Goal: Communication & Community: Answer question/provide support

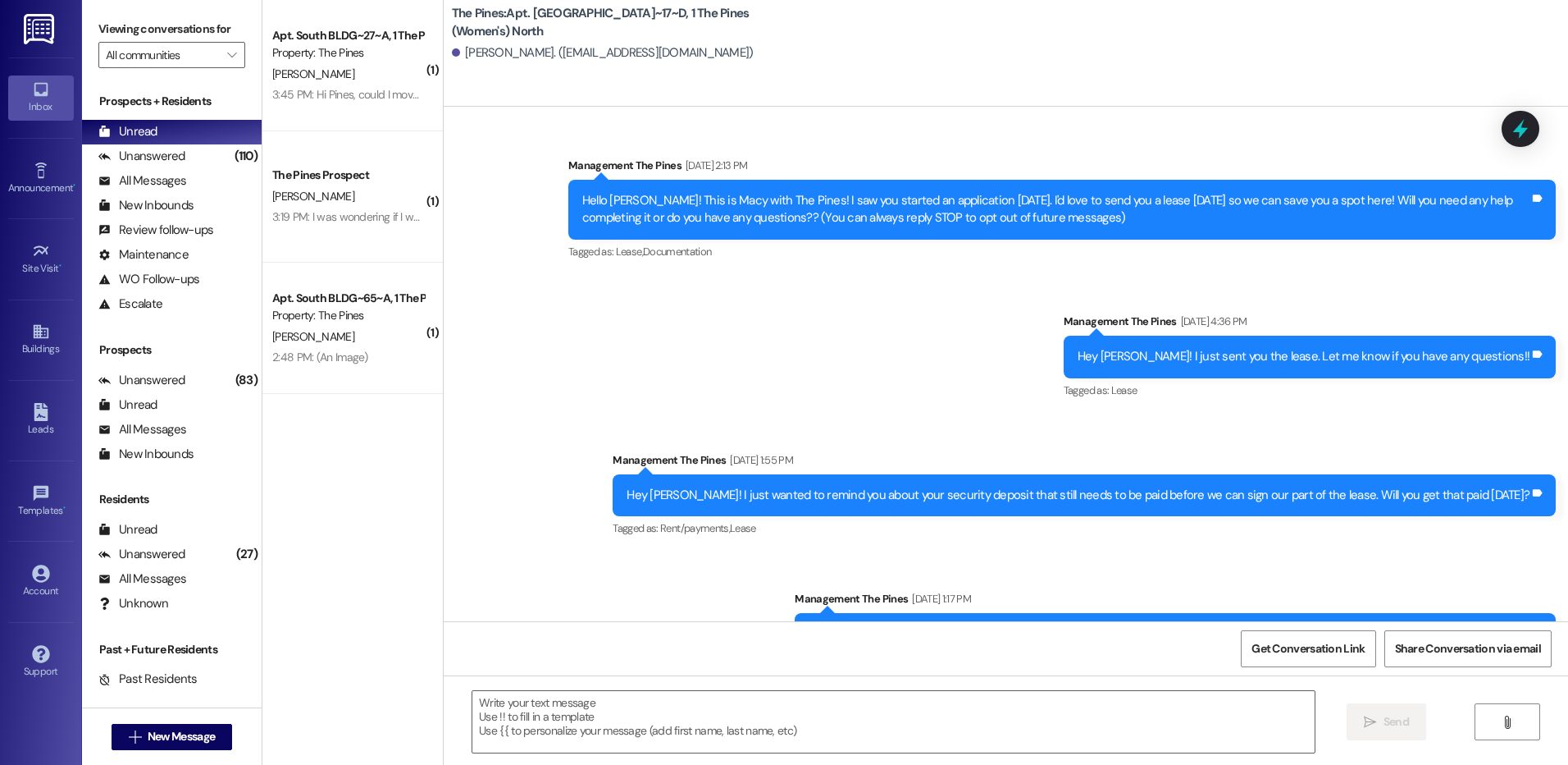
scroll to position [37049, 0]
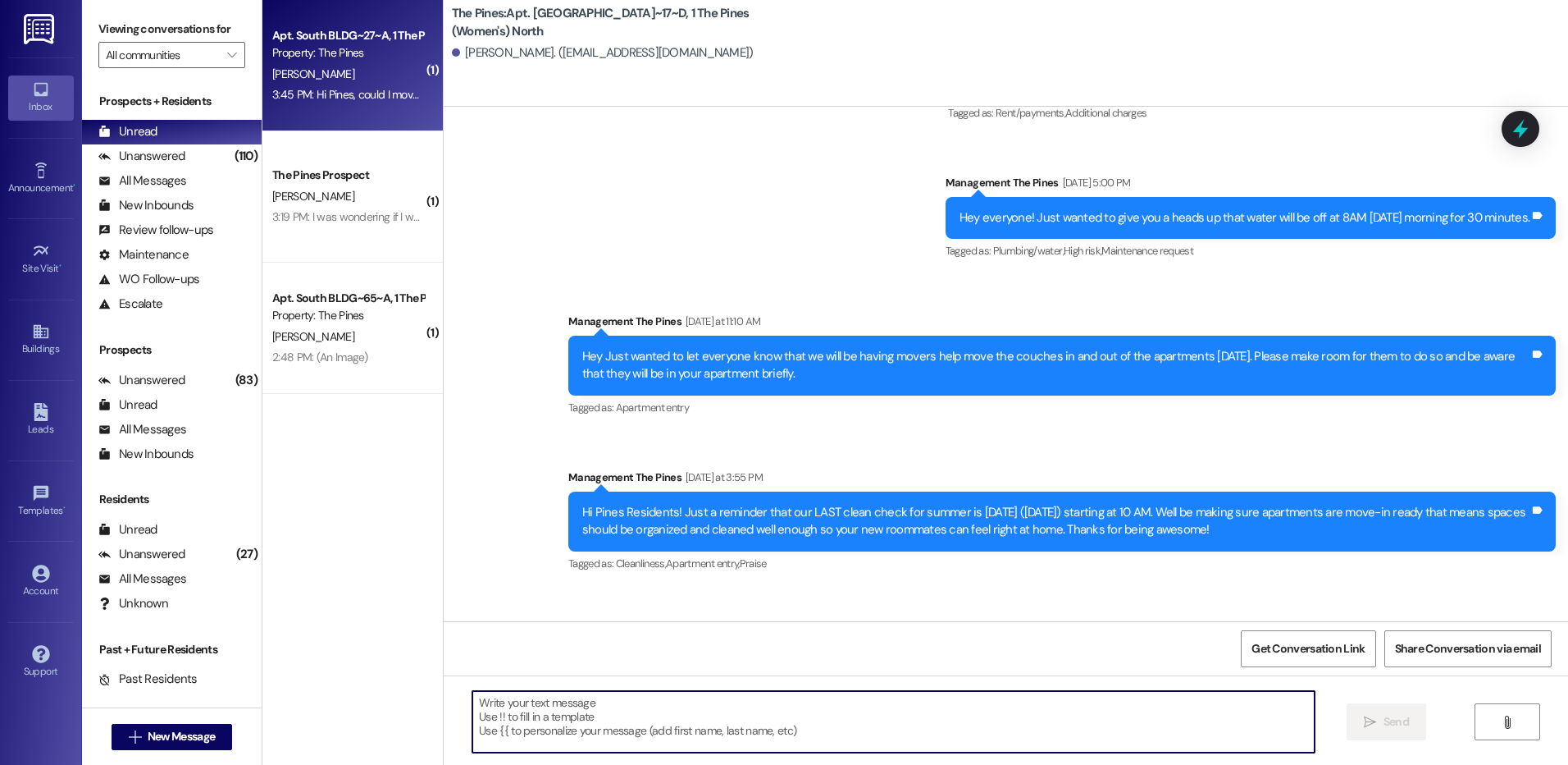
click at [391, 93] on div "3:45 PM: Hi Pines, could I move in? I'm just moving down the hall from my curre…" at bounding box center [554, 95] width 562 height 15
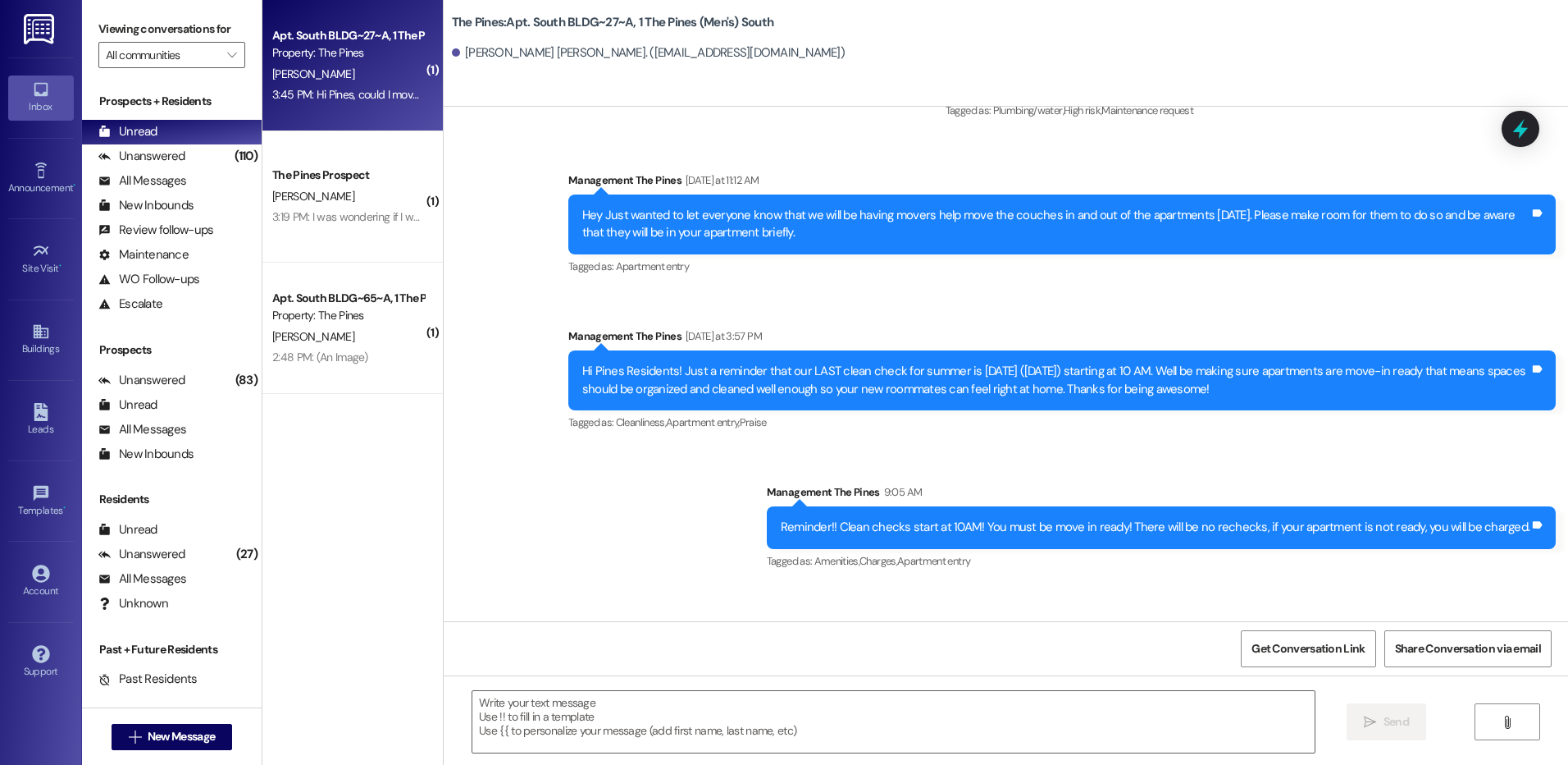
scroll to position [30269, 0]
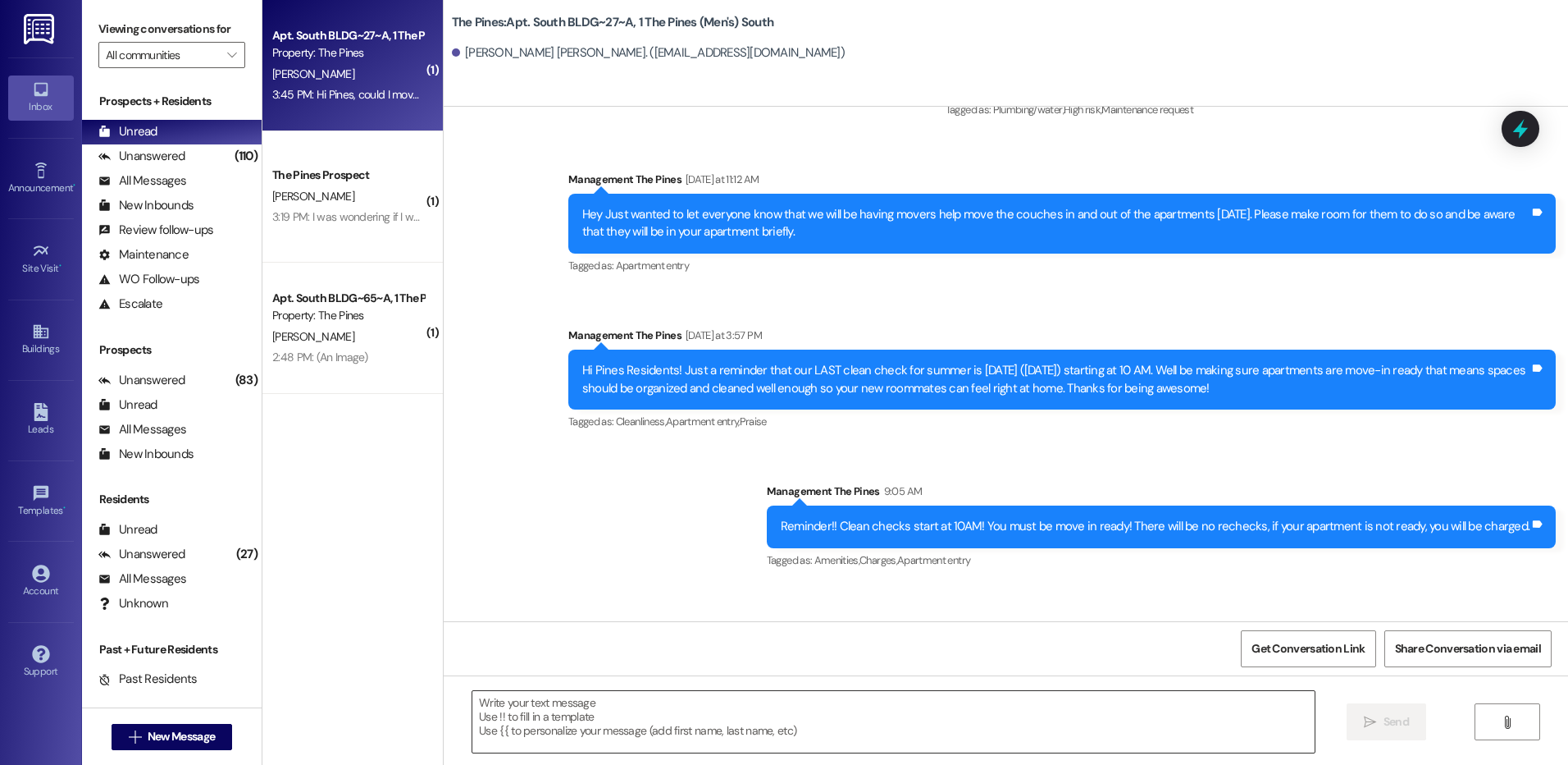
click at [1011, 709] on textarea at bounding box center [893, 721] width 841 height 62
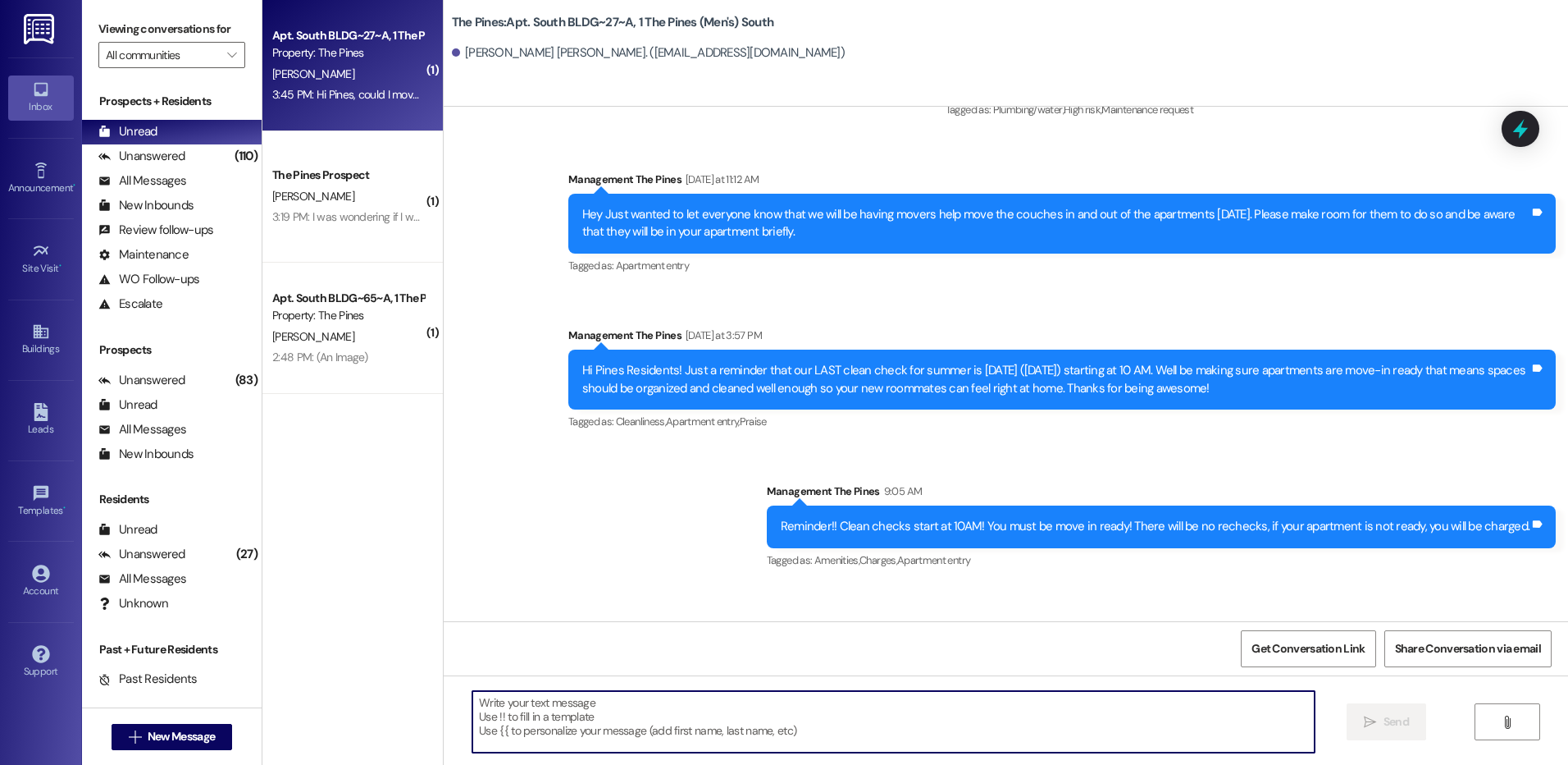
click at [1010, 719] on textarea at bounding box center [893, 721] width 841 height 62
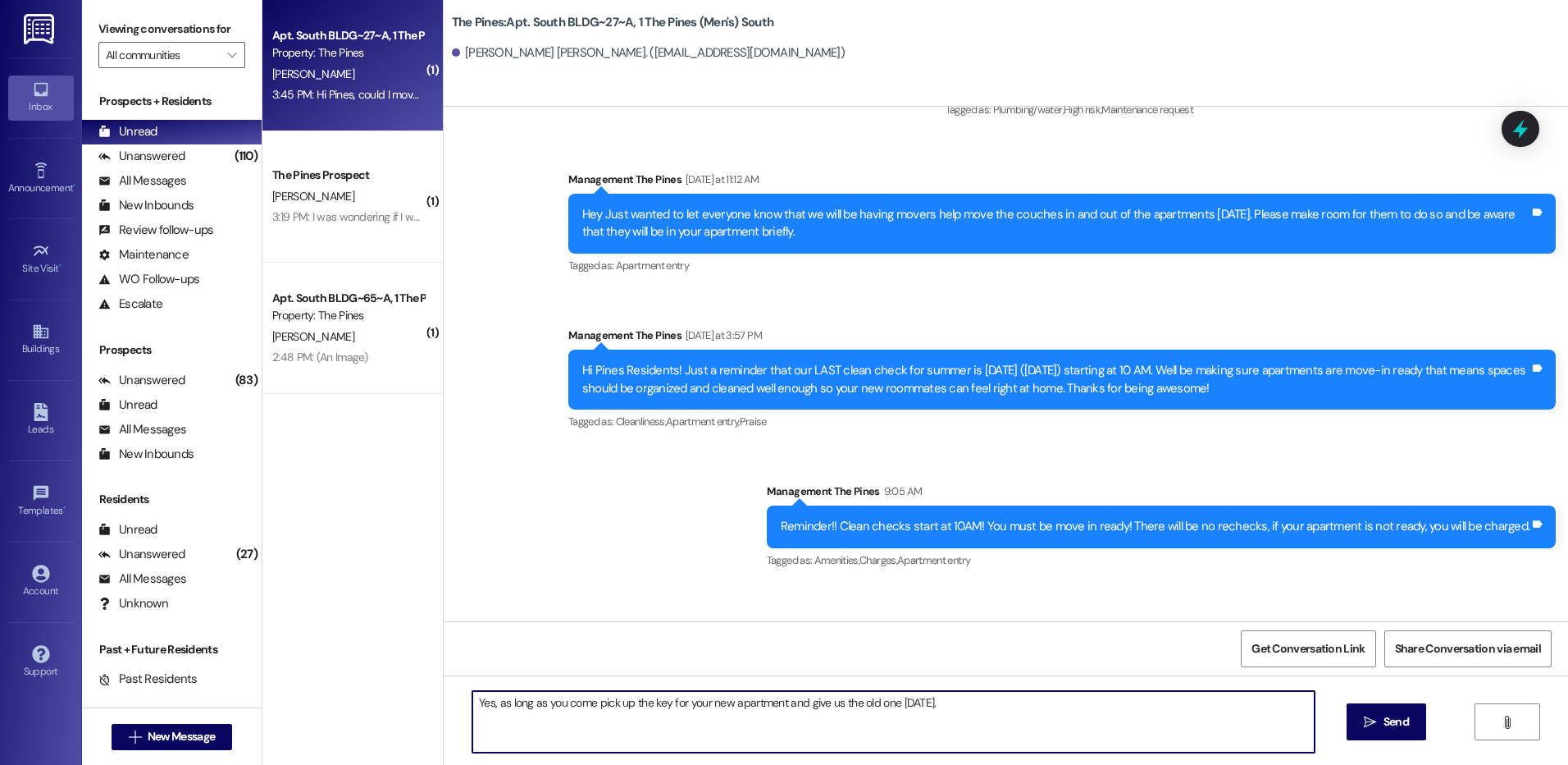
type textarea "Yes, as long as you come pick up the key for your new apartment and give us the…"
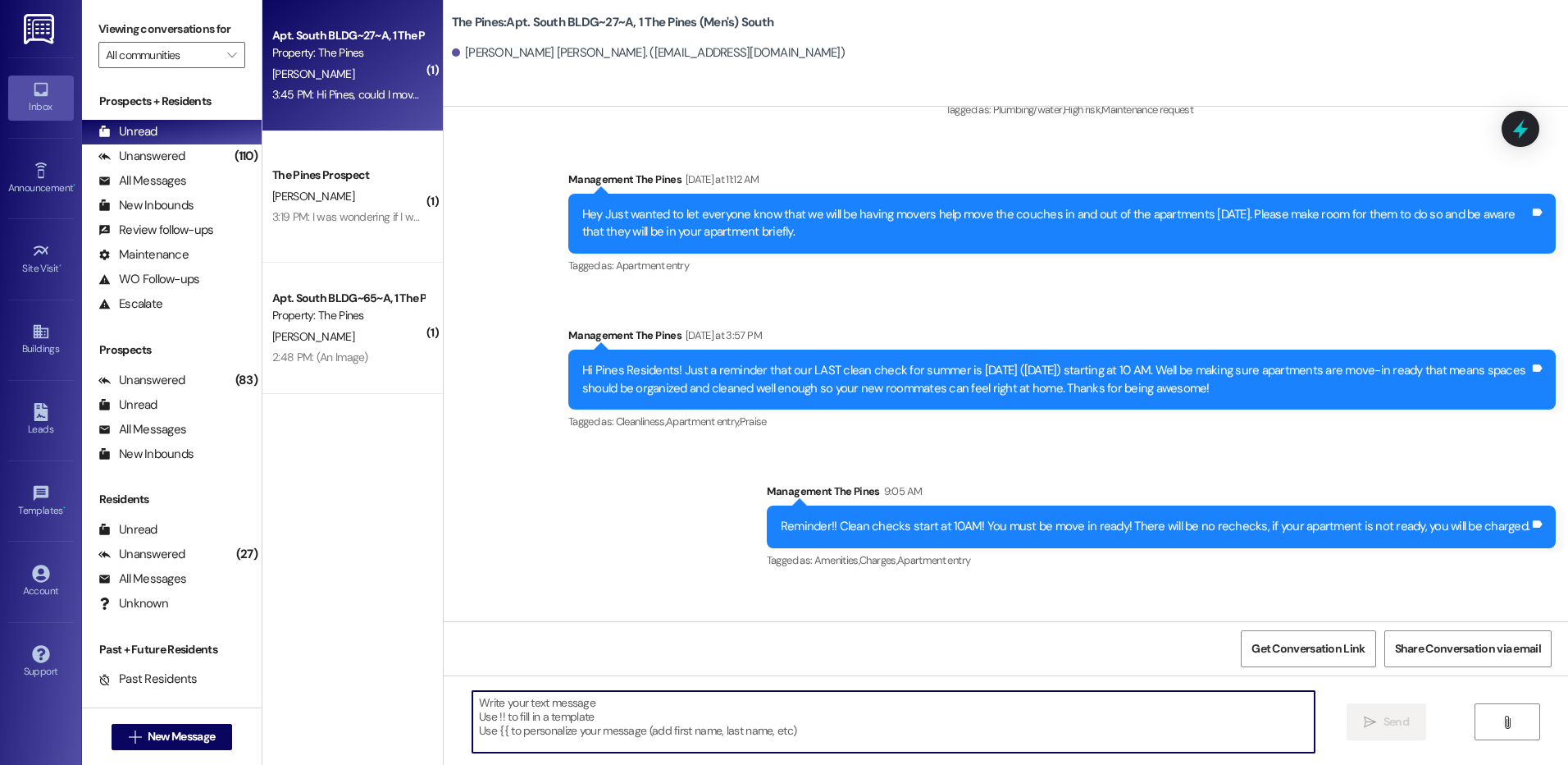
scroll to position [30268, 0]
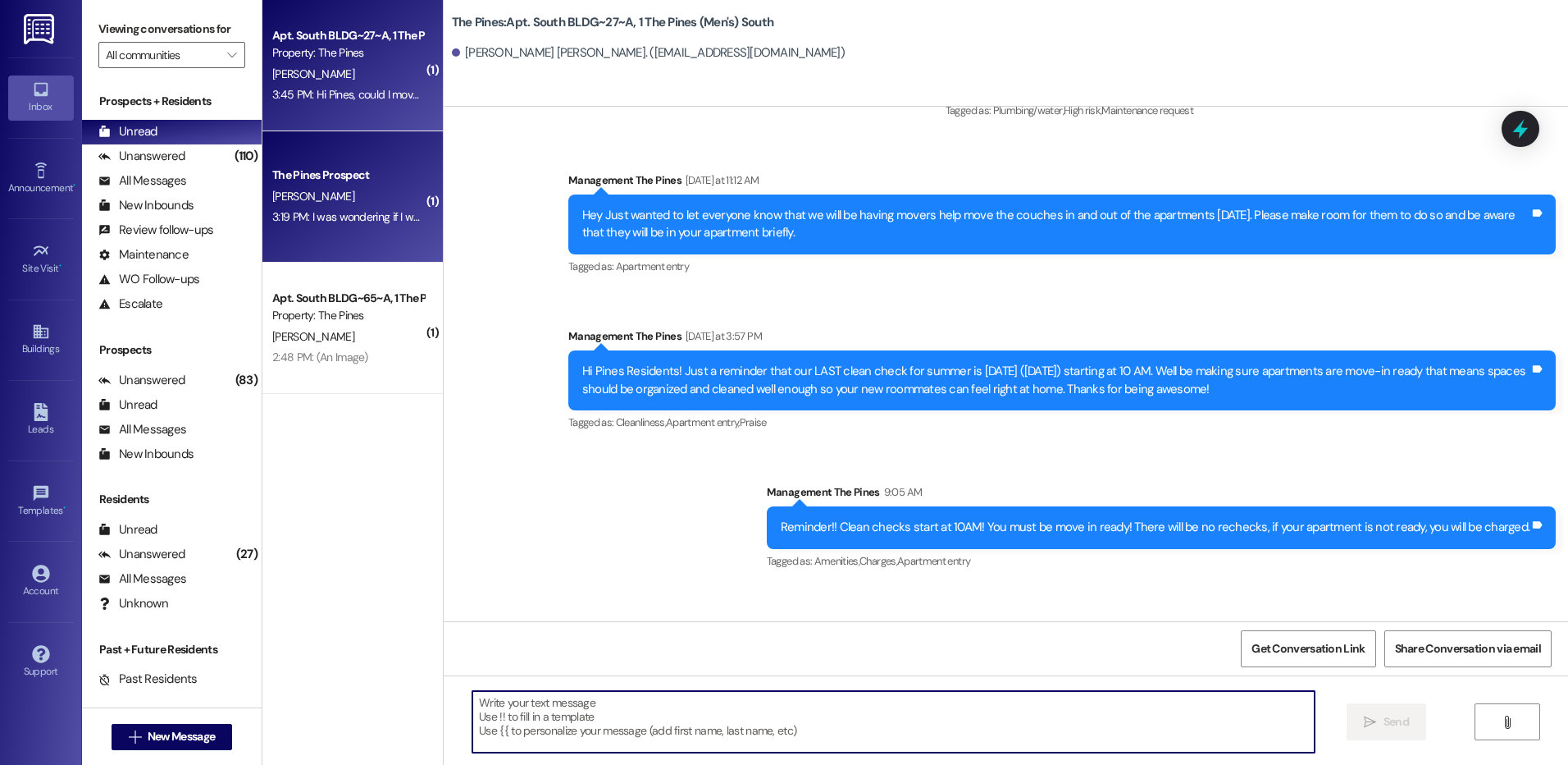
click at [344, 187] on div "[PERSON_NAME]" at bounding box center [348, 197] width 155 height 21
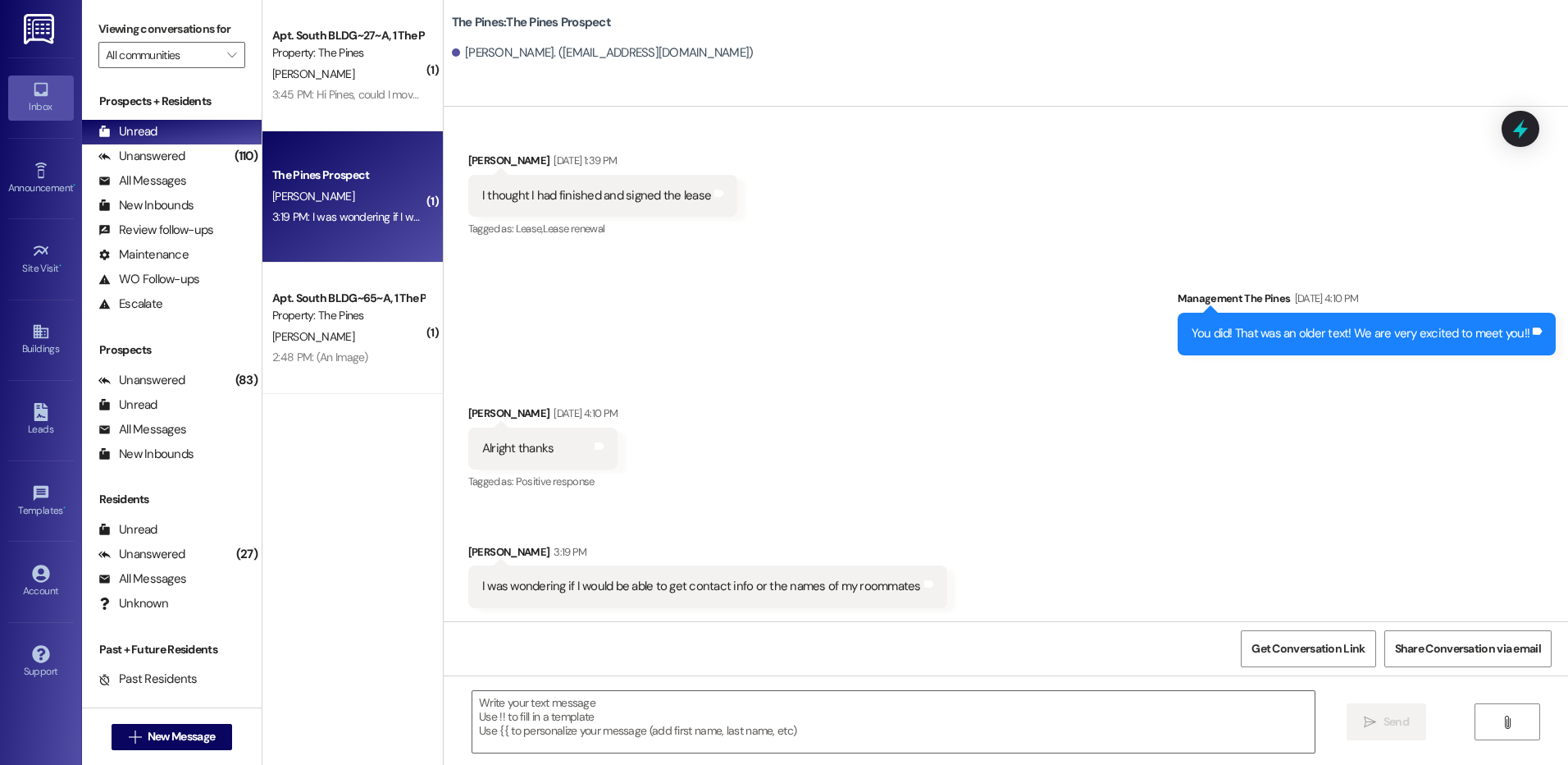
scroll to position [1219, 0]
click at [892, 703] on textarea at bounding box center [893, 721] width 841 height 62
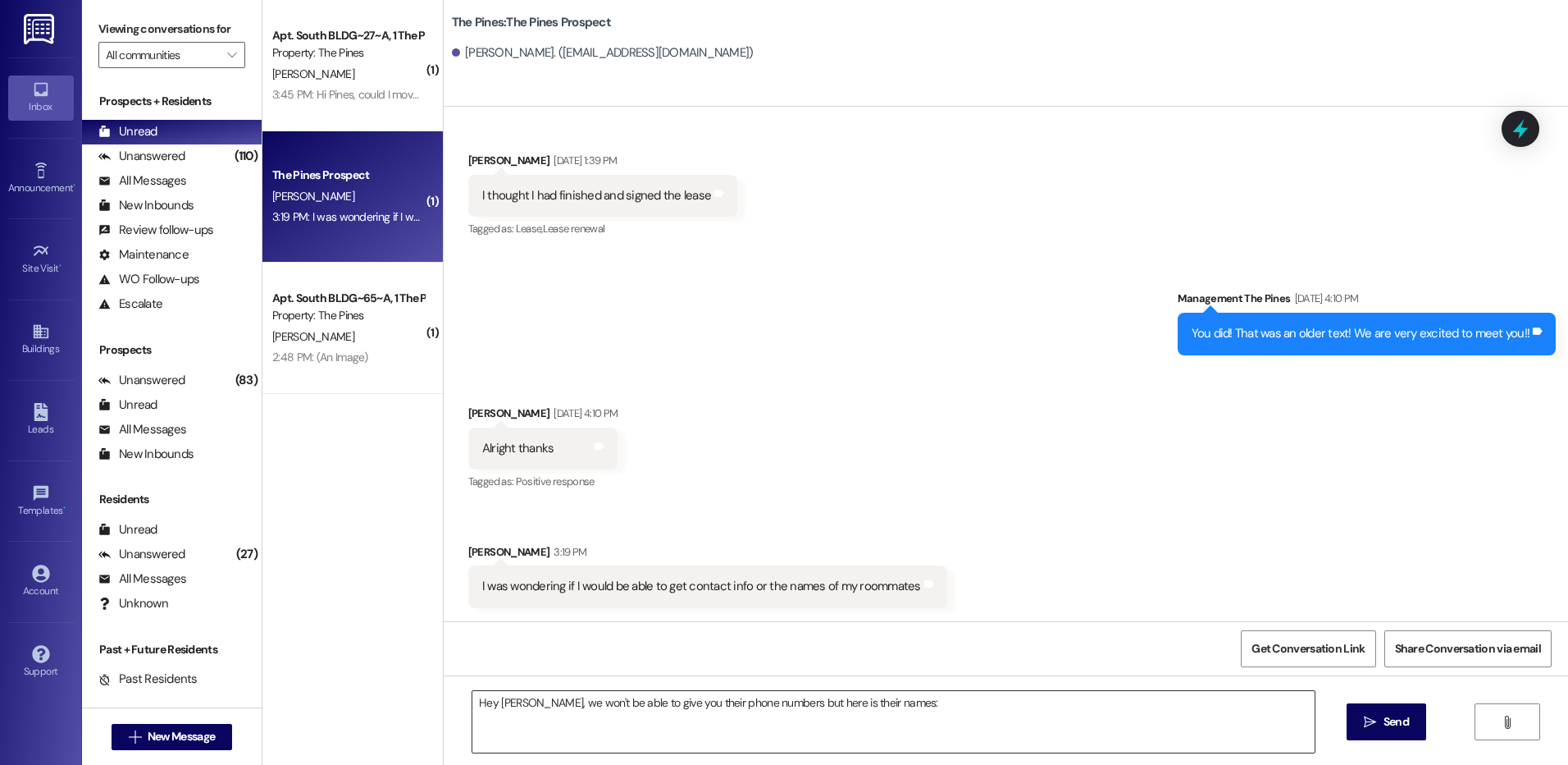
click at [947, 708] on textarea "Hey [PERSON_NAME], we won't be able to give you their phone numbers but here is…" at bounding box center [893, 721] width 841 height 62
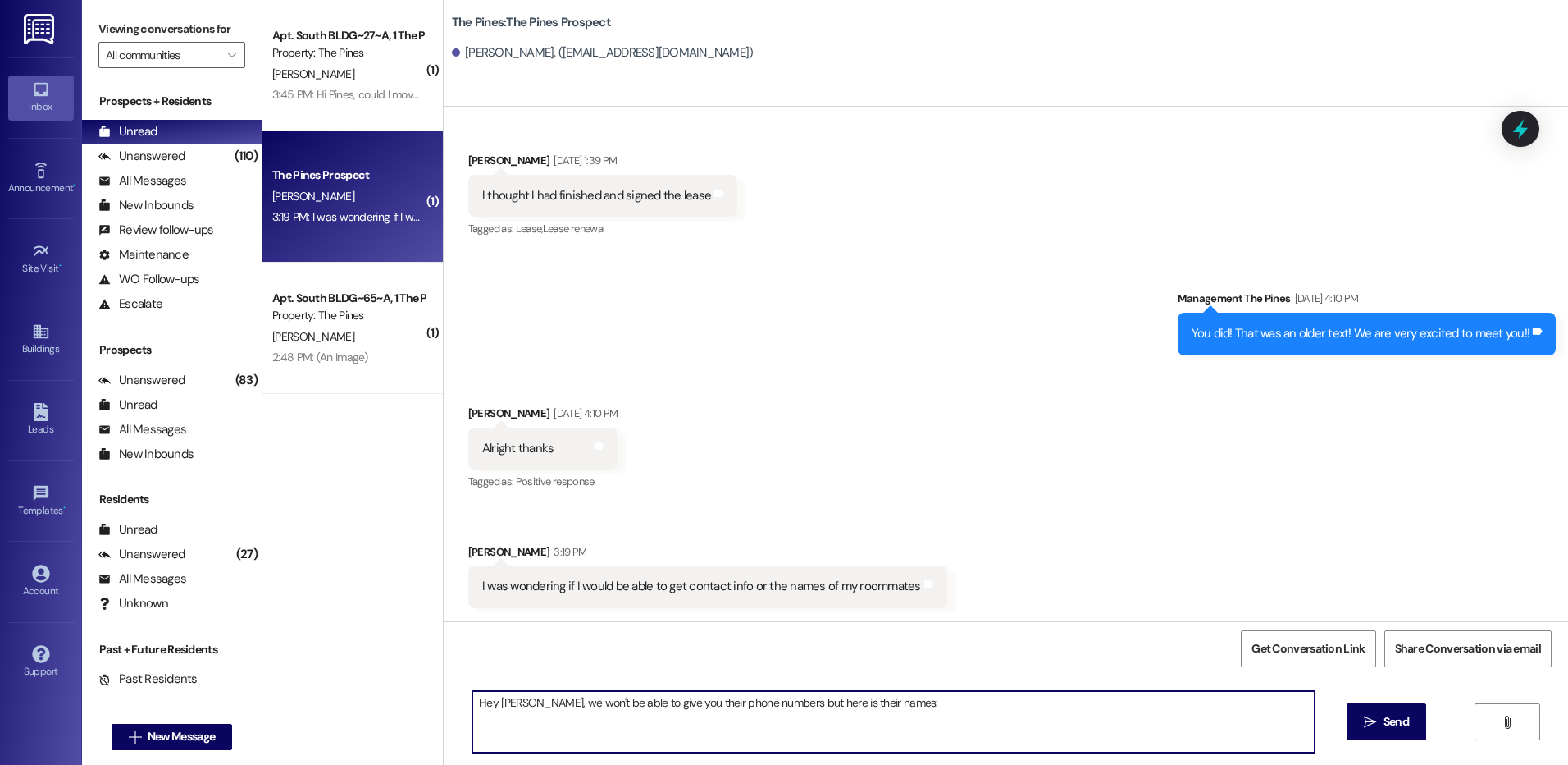
click at [935, 738] on textarea "Hey [PERSON_NAME], we won't be able to give you their phone numbers but here is…" at bounding box center [893, 721] width 841 height 62
click at [545, 731] on textarea "Hey [PERSON_NAME], we won't be able to give you their phone numbers but here is…" at bounding box center [893, 721] width 841 height 62
type textarea "Hey [PERSON_NAME], we won't be able to give you their phone numbers but here is…"
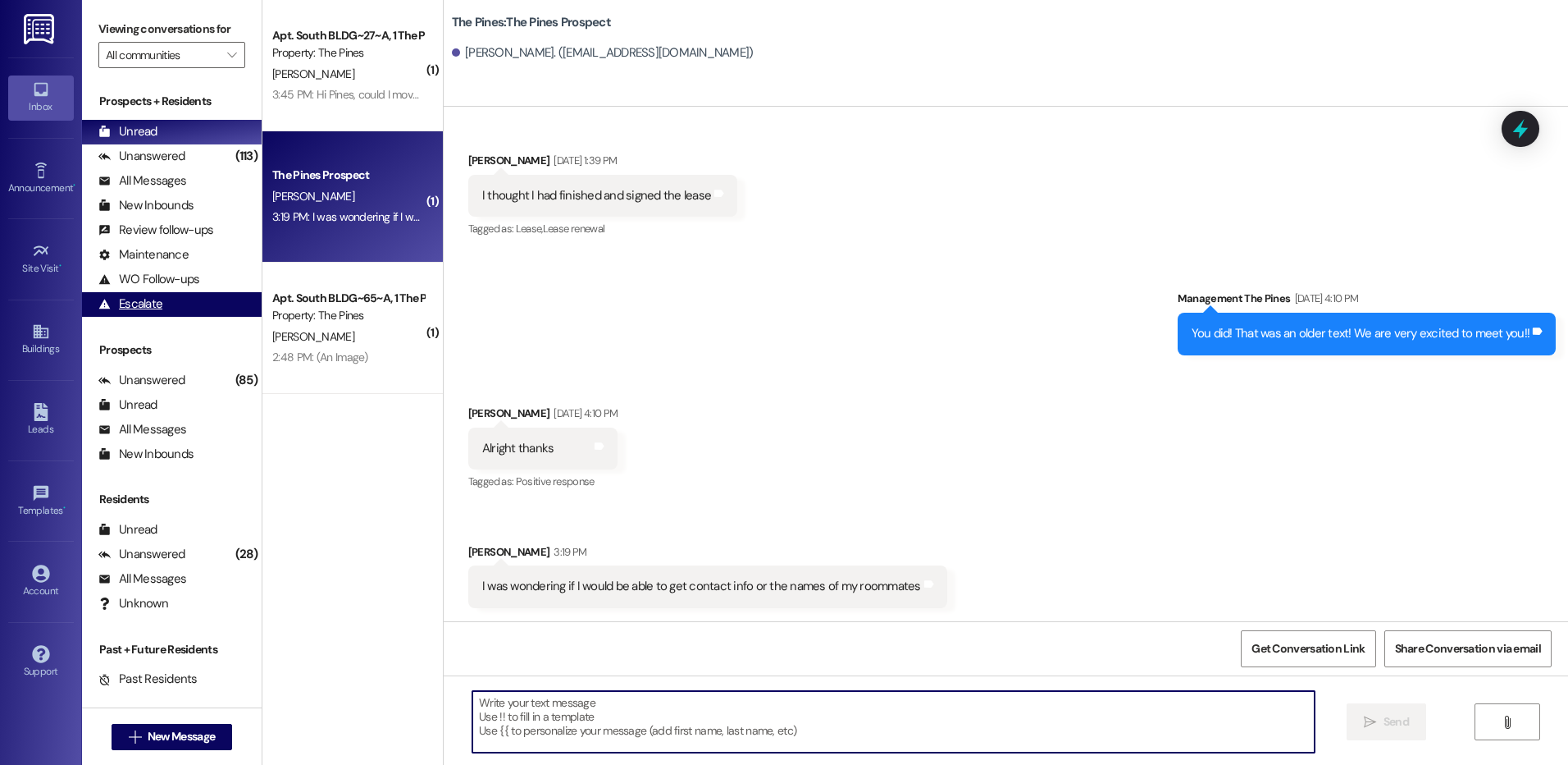
scroll to position [0, 0]
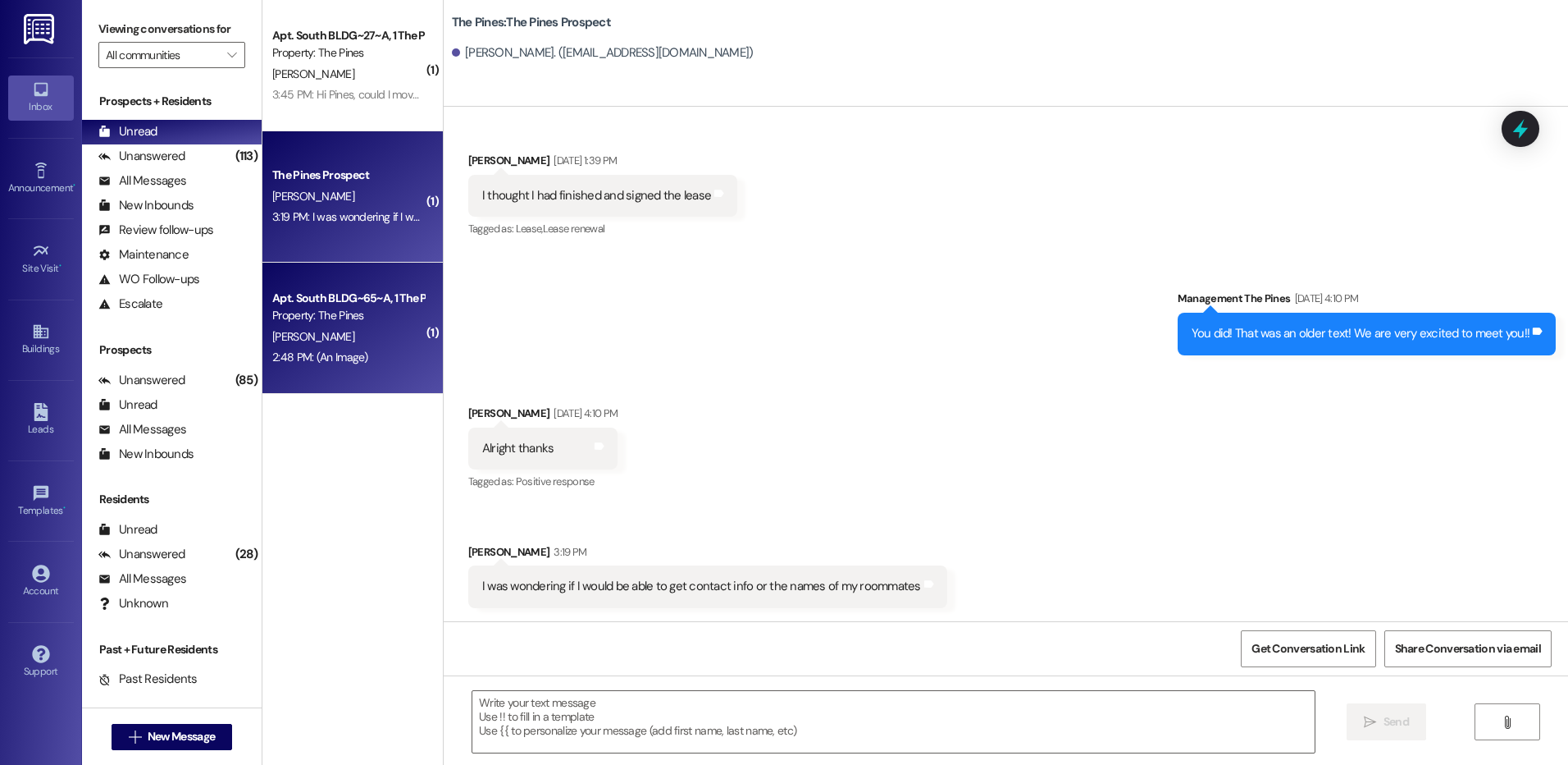
click at [320, 335] on div "[PERSON_NAME]" at bounding box center [348, 337] width 155 height 21
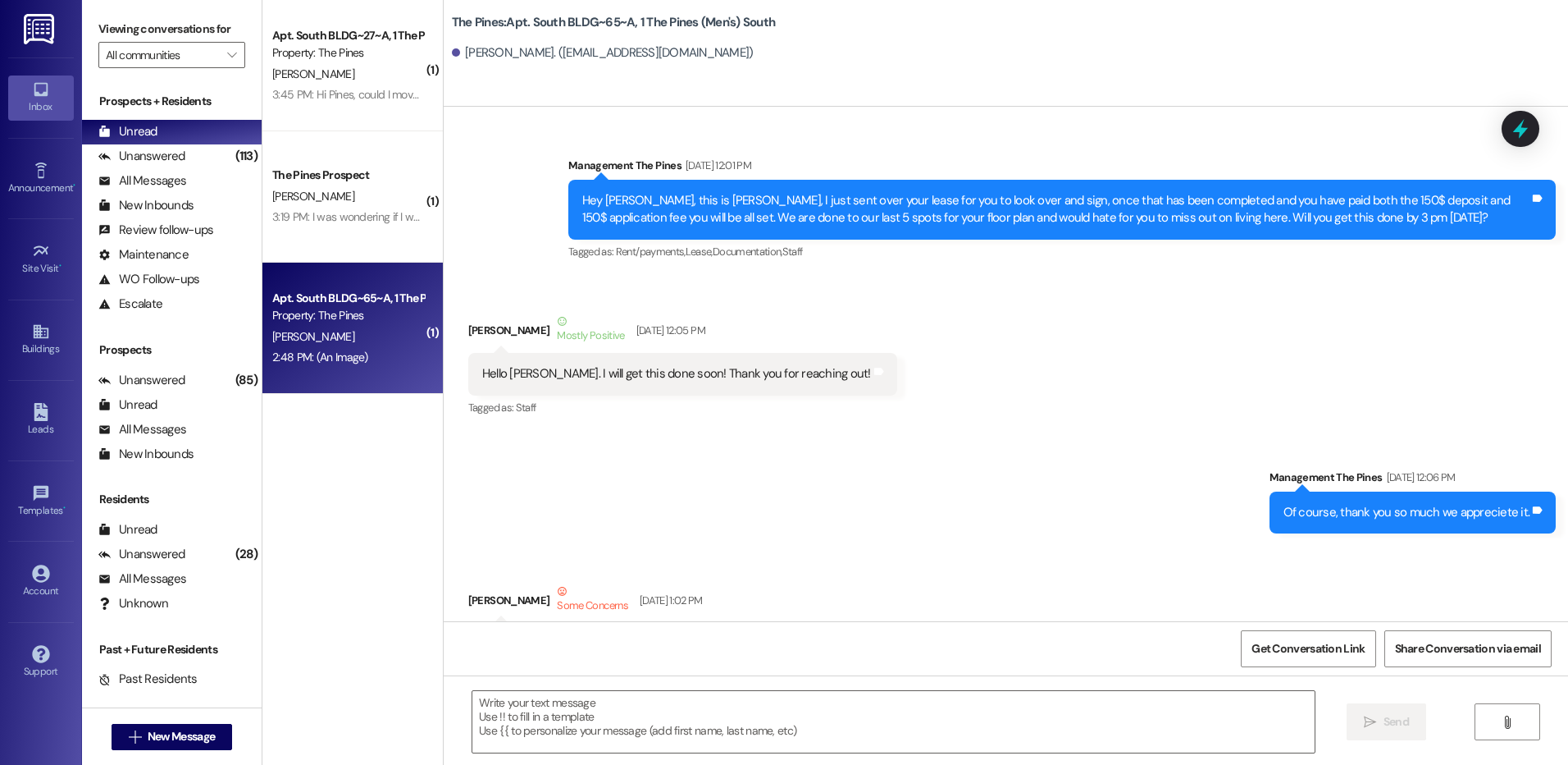
scroll to position [102143, 0]
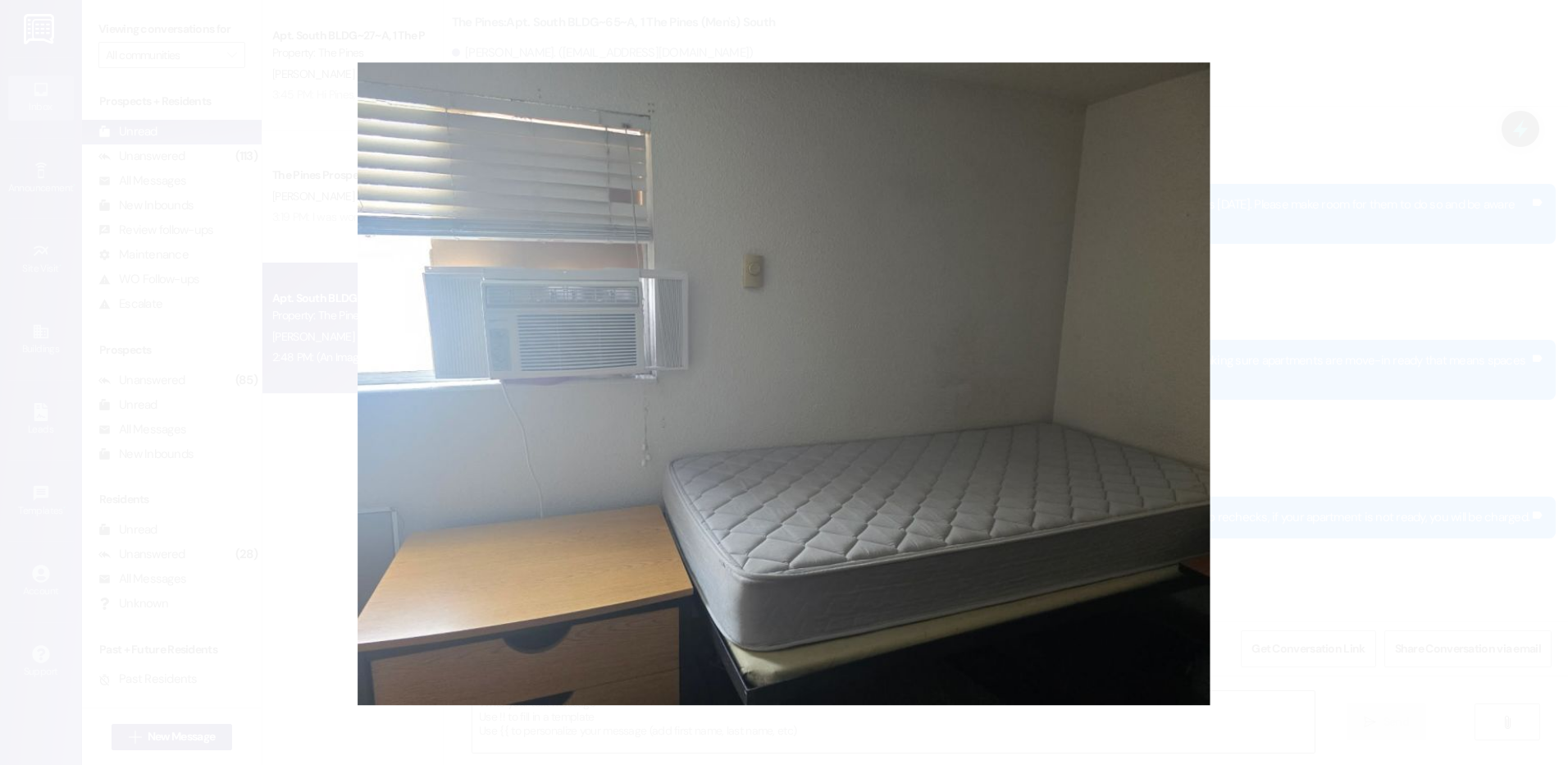
click at [809, 479] on button "Unzoom image" at bounding box center [784, 382] width 1568 height 765
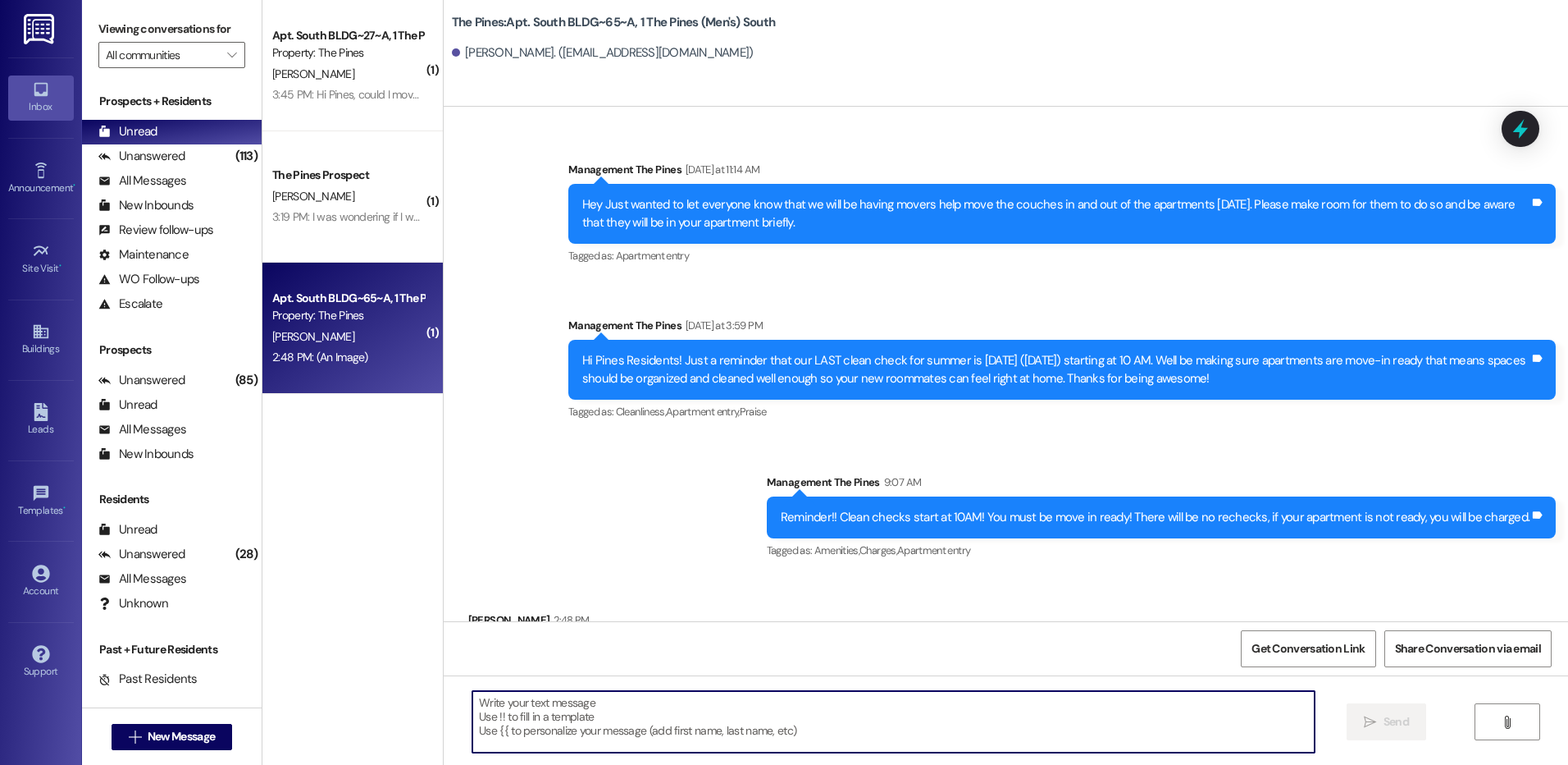
click at [832, 707] on textarea at bounding box center [893, 721] width 841 height 62
type textarea "thank you so much"
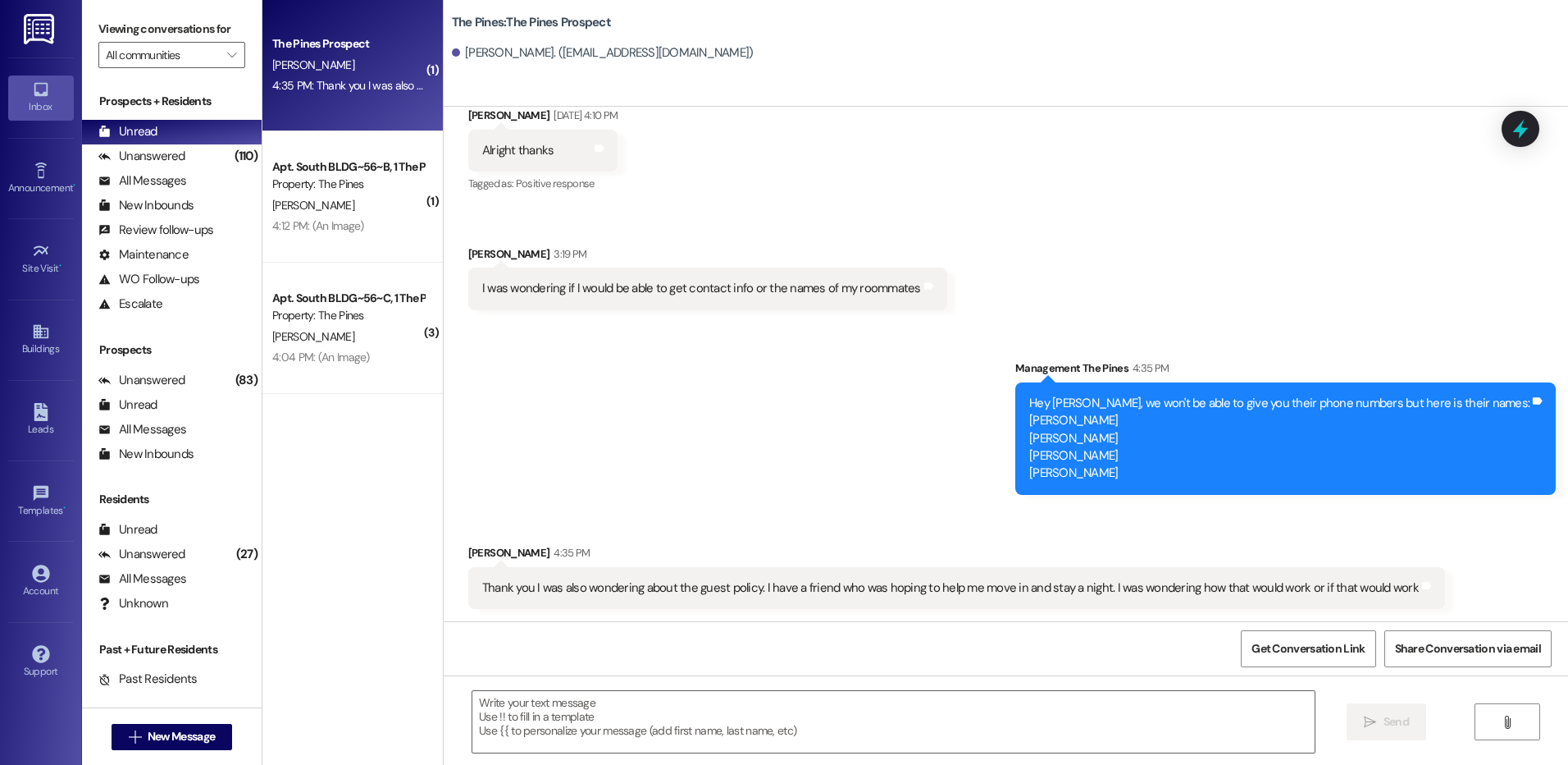
scroll to position [1518, 0]
click at [1100, 717] on textarea at bounding box center [893, 721] width 841 height 62
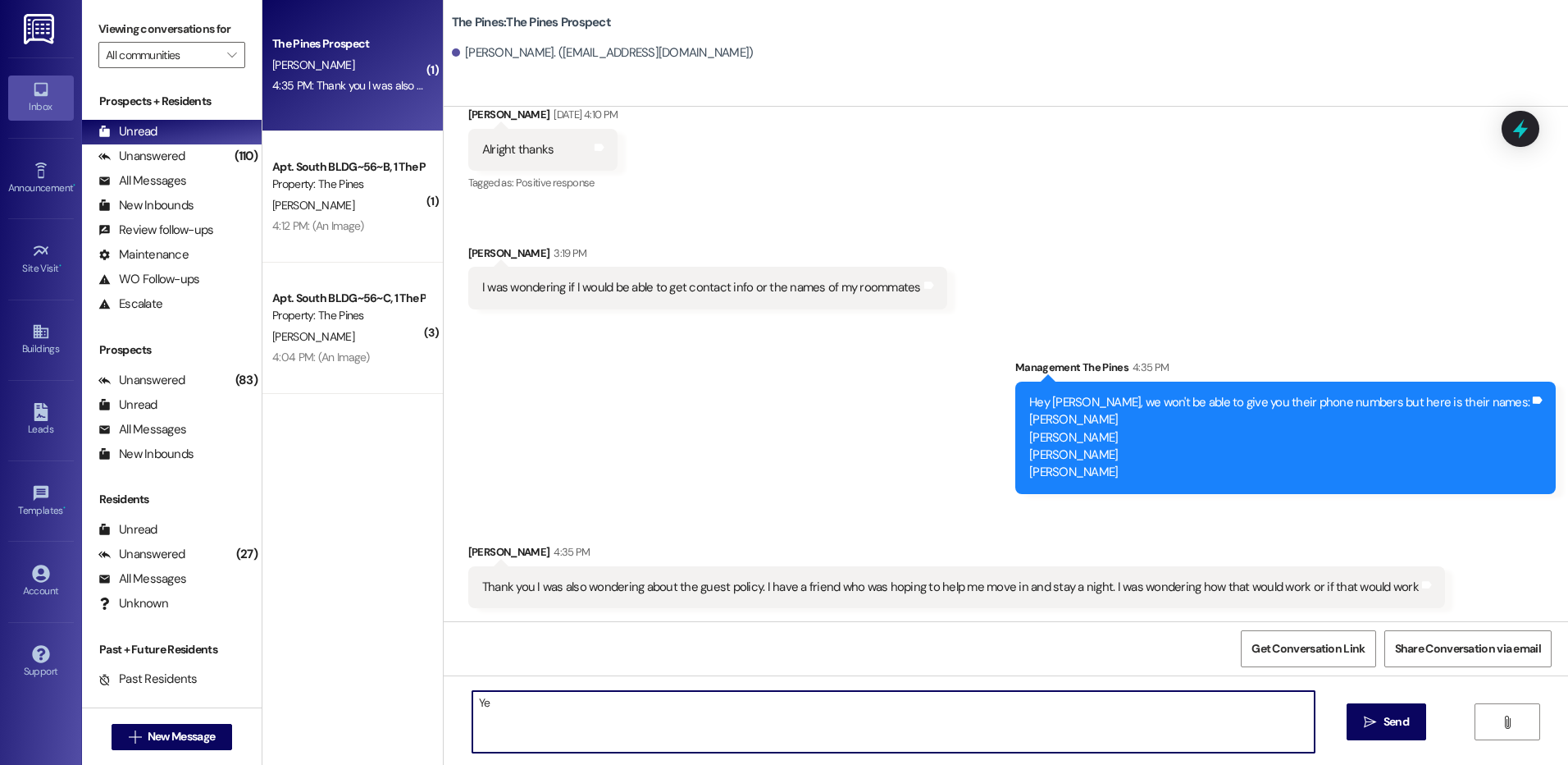
type textarea "Y"
type textarea "I"
type textarea "We can allow that as long as they are of the same gender and there is a flat ra…"
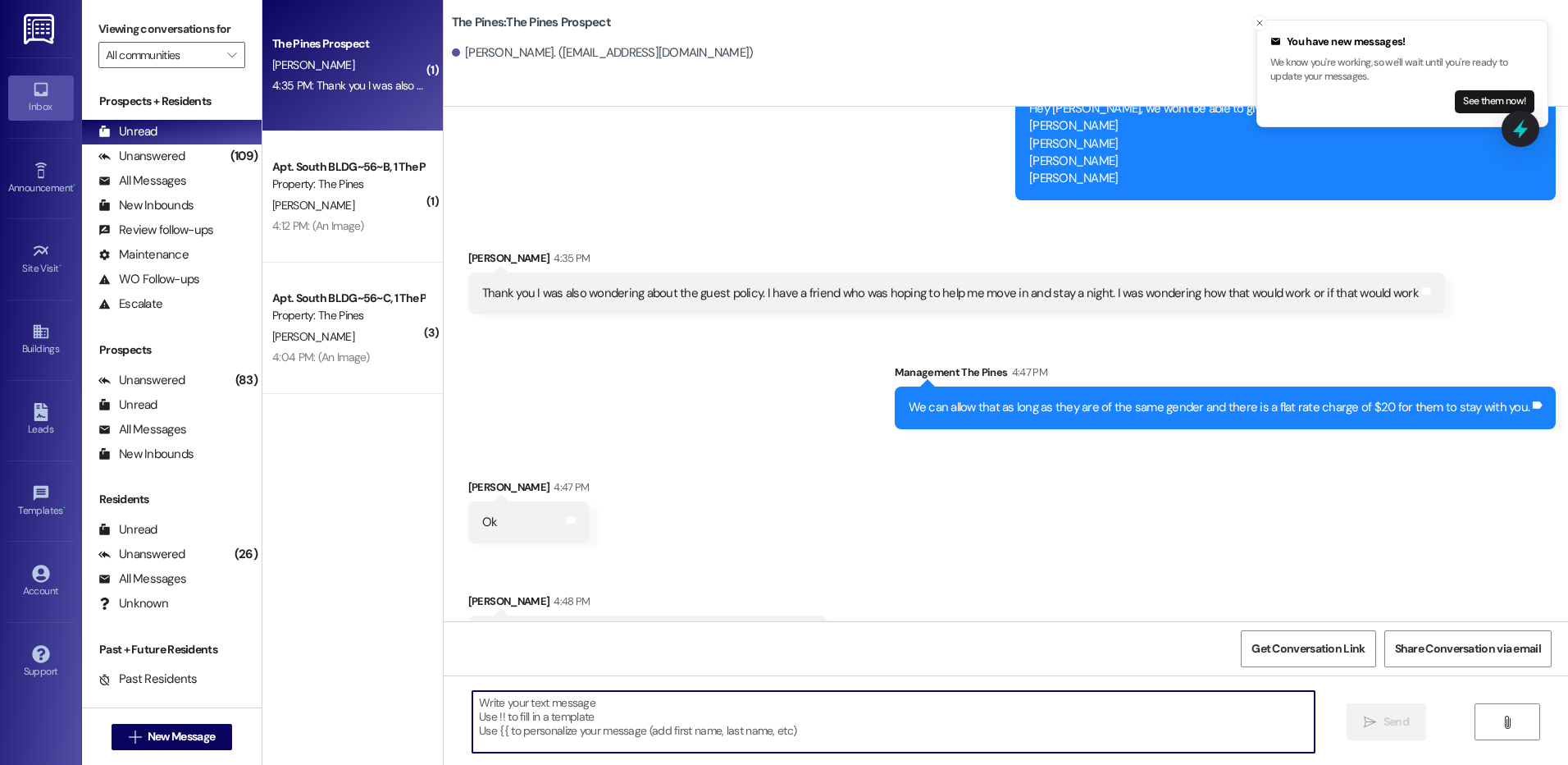
scroll to position [1861, 0]
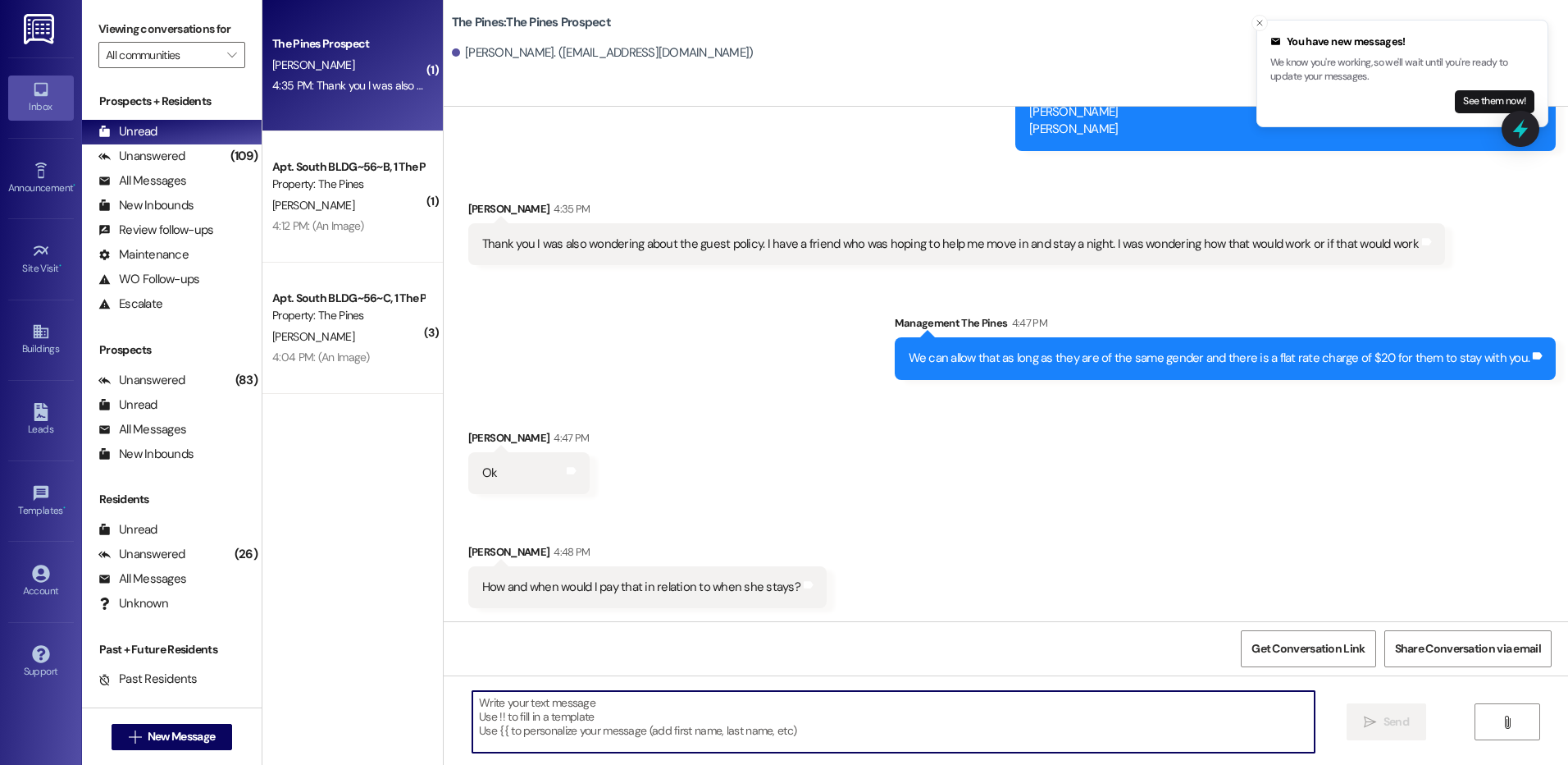
click at [911, 712] on textarea at bounding box center [893, 721] width 841 height 62
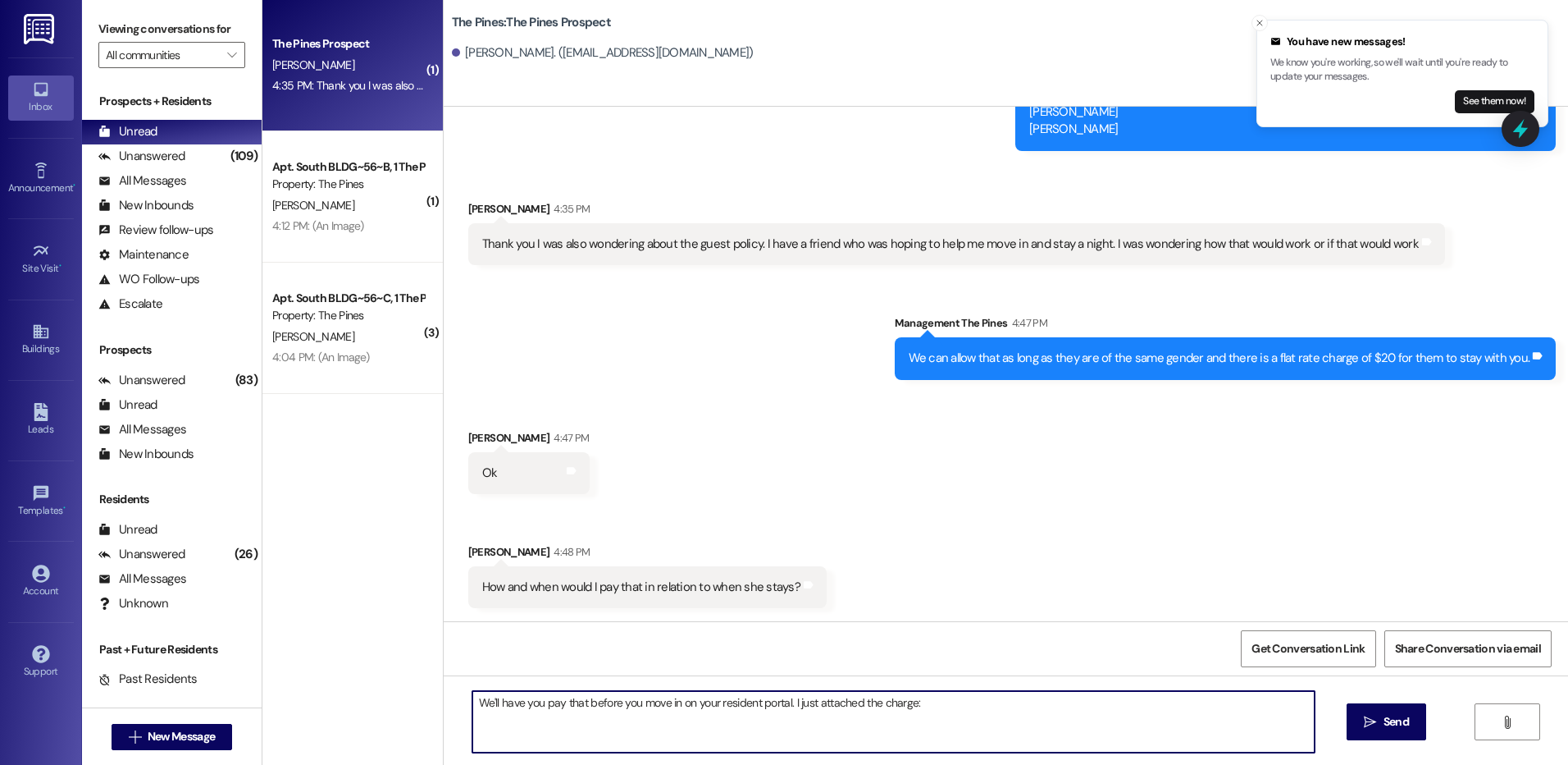
paste textarea "[URL][DOMAIN_NAME]"
type textarea "We'll have you pay that before you move in on your resident portal. I just atta…"
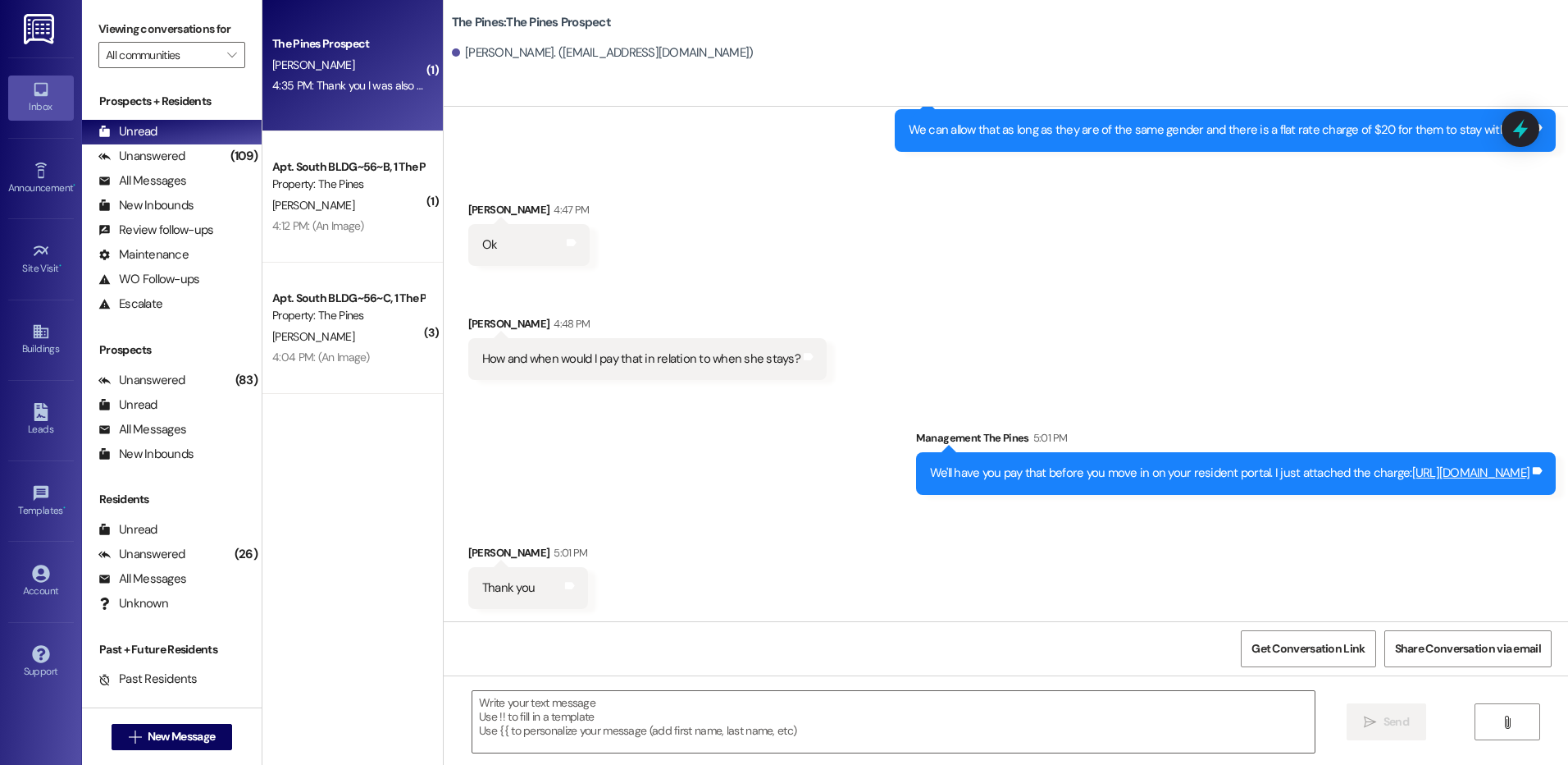
scroll to position [2090, 0]
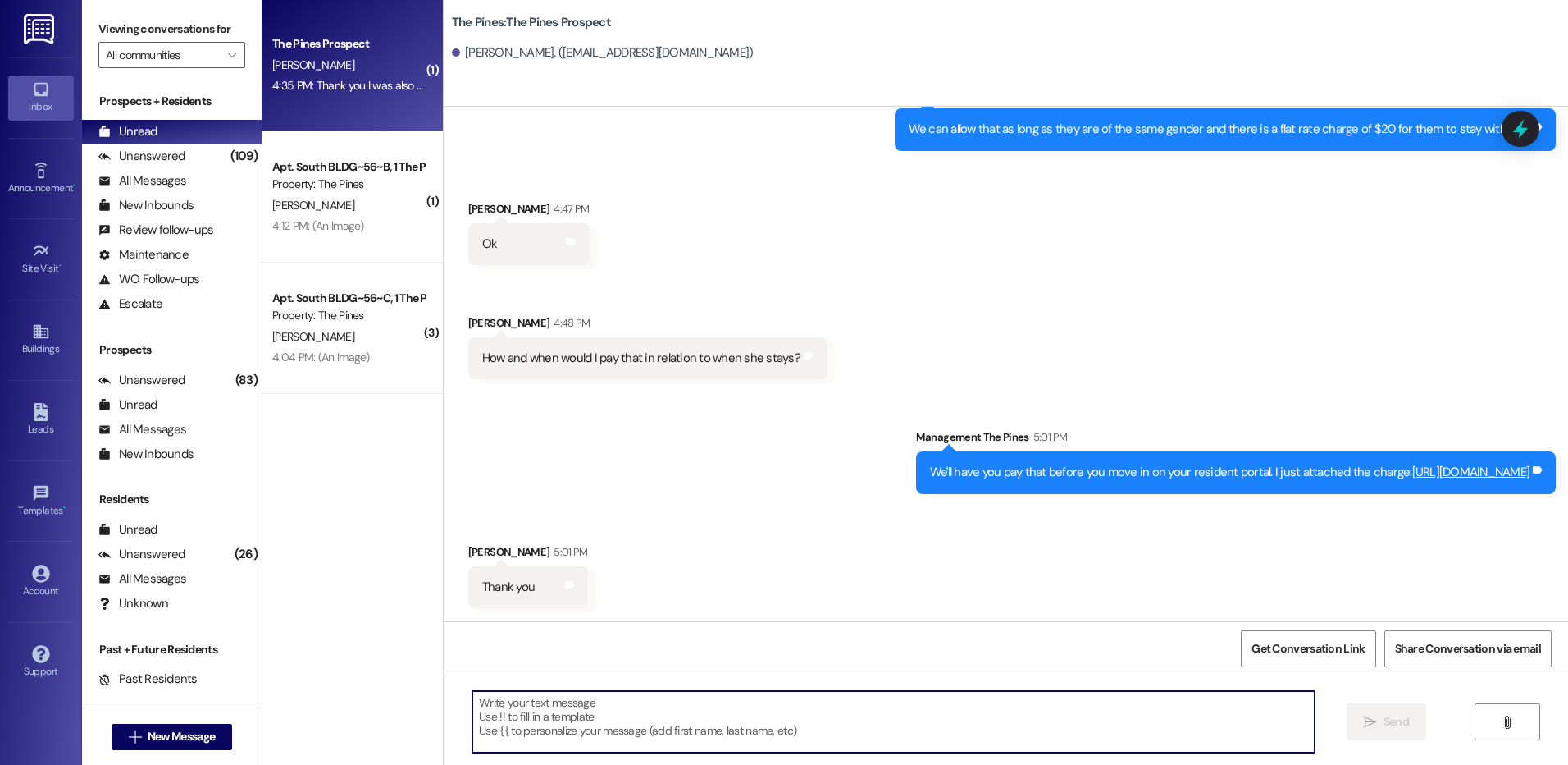
click at [841, 724] on textarea at bounding box center [893, 721] width 841 height 62
type textarea "sure thing!"
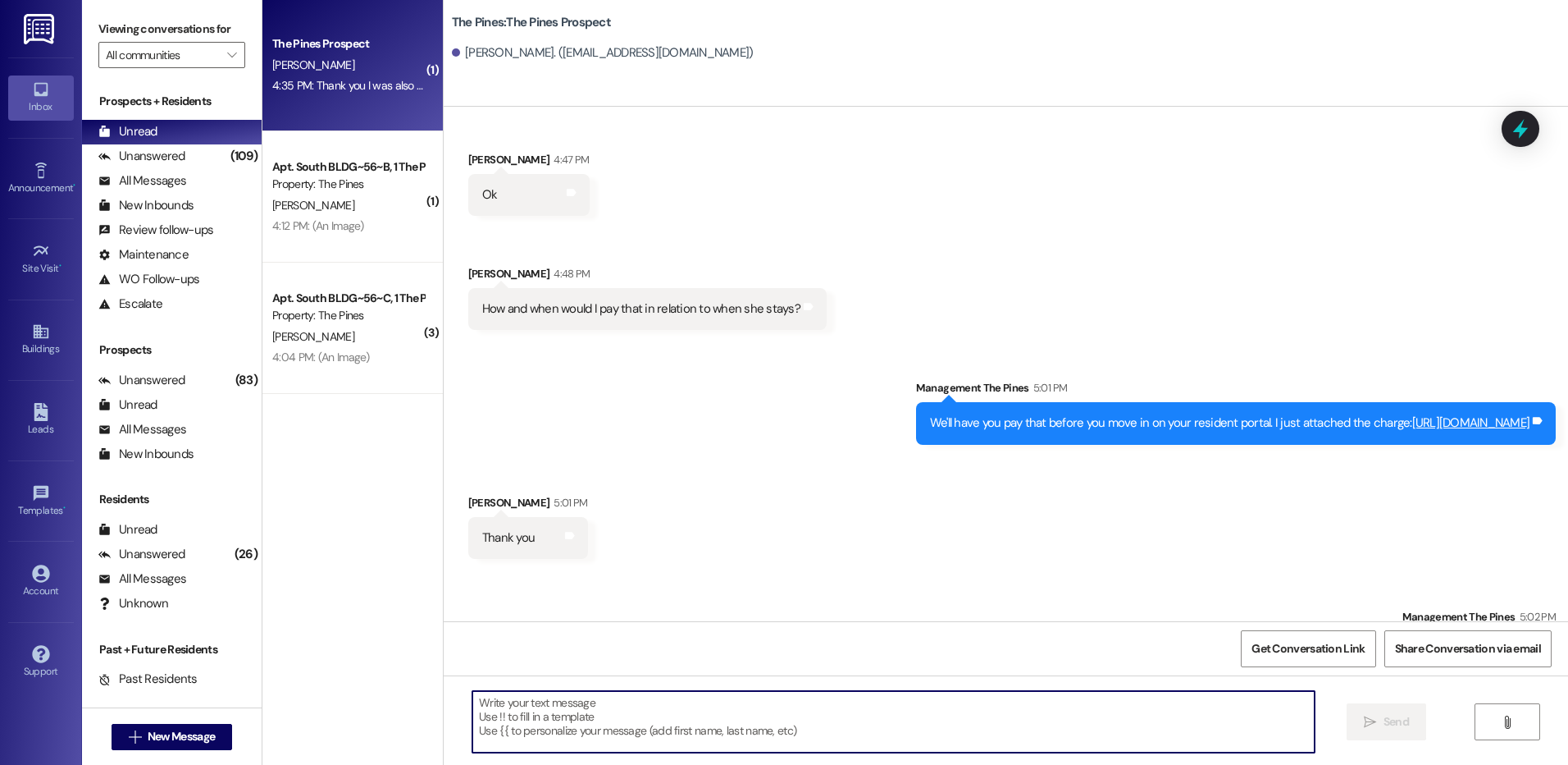
scroll to position [2204, 0]
